Goal: Book appointment/travel/reservation

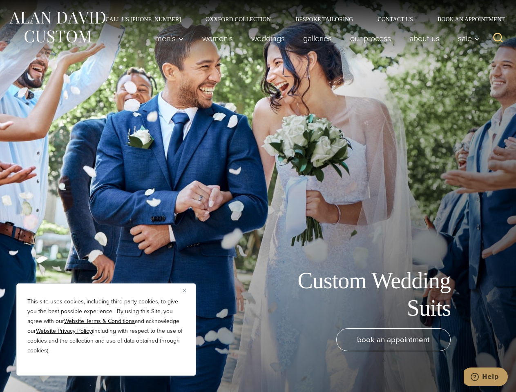
click at [258, 196] on div "Custom Wedding Suits book an appointment" at bounding box center [258, 196] width 516 height 392
click at [187, 290] on button "Close" at bounding box center [187, 290] width 10 height 10
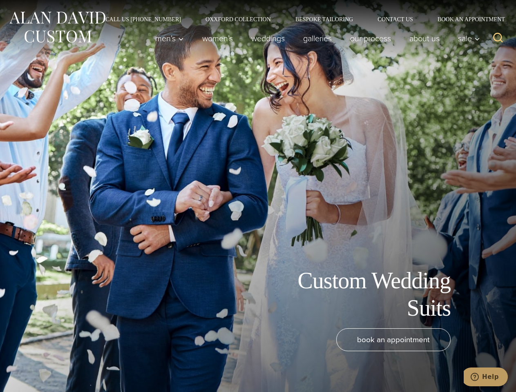
click at [106, 365] on div "book an appointment" at bounding box center [245, 356] width 475 height 56
click at [498, 38] on icon "Search" at bounding box center [498, 38] width 12 height 12
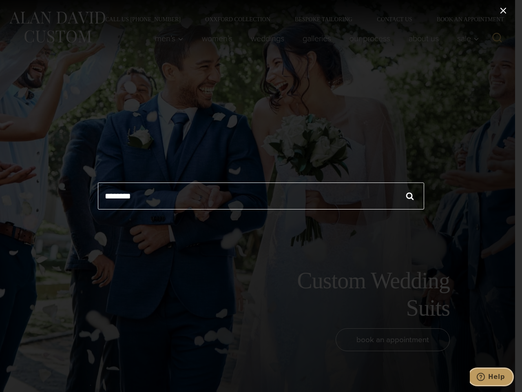
click at [485, 377] on icon "Help" at bounding box center [481, 377] width 8 height 8
